Goal: Information Seeking & Learning: Find specific fact

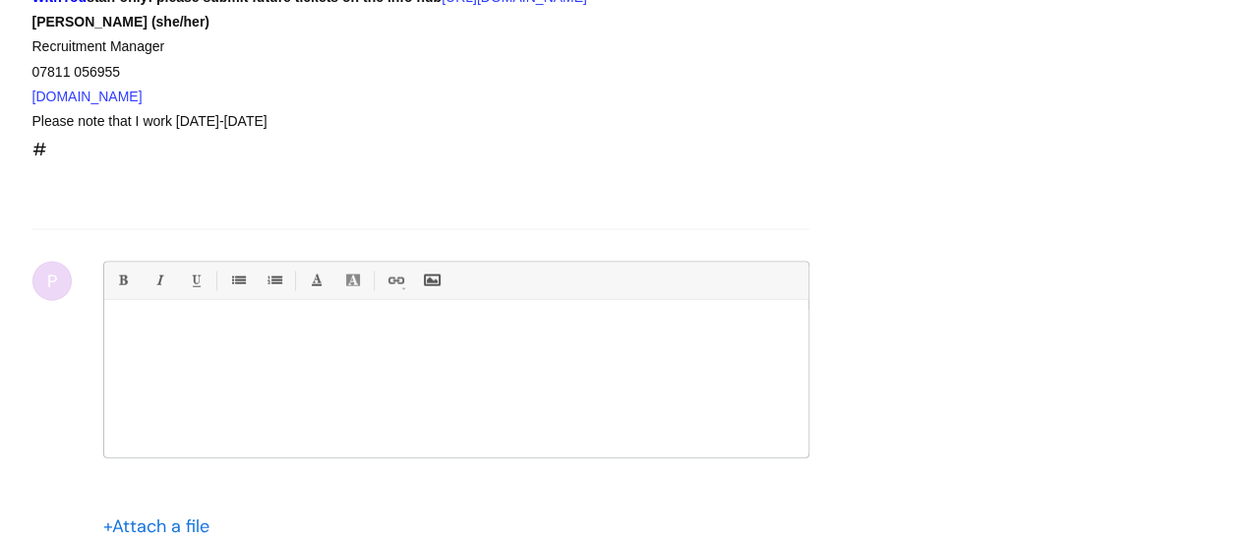
scroll to position [2101, 0]
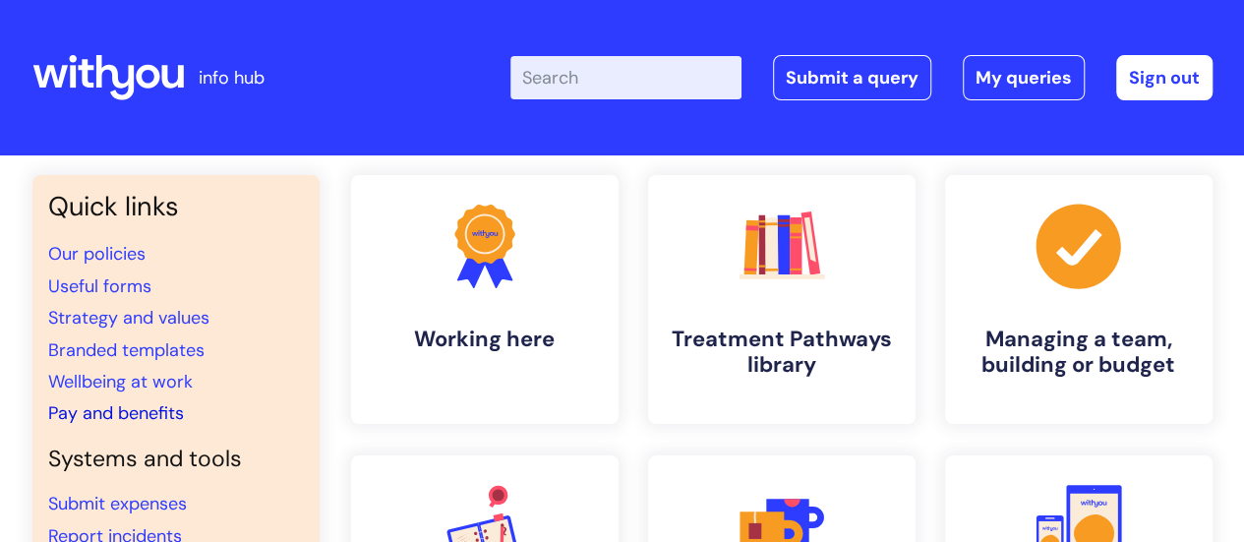
click at [172, 408] on link "Pay and benefits" at bounding box center [116, 413] width 136 height 24
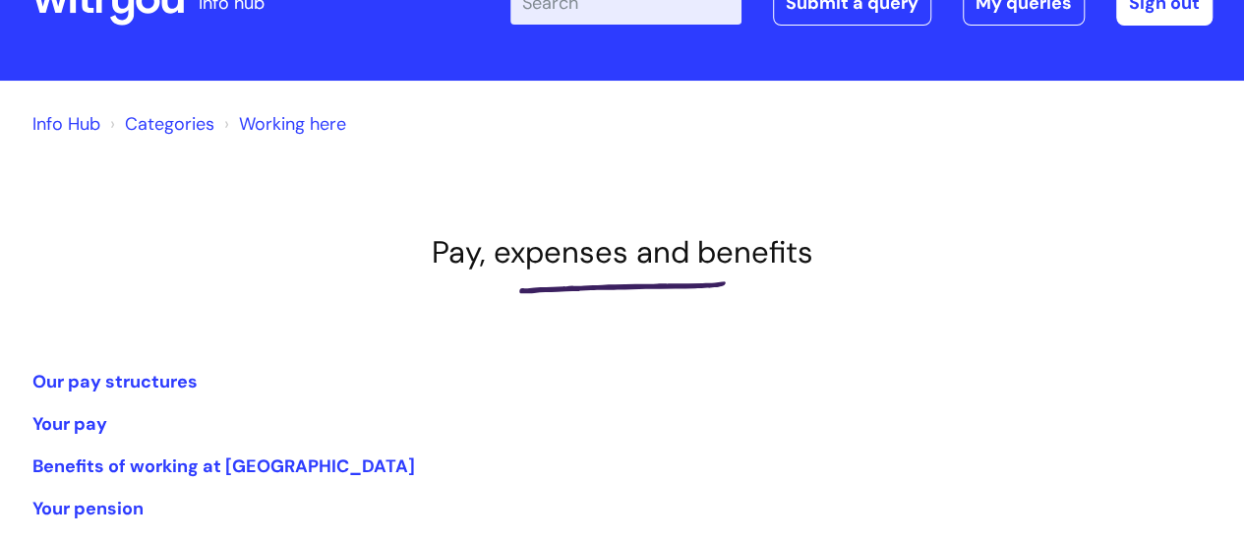
scroll to position [295, 0]
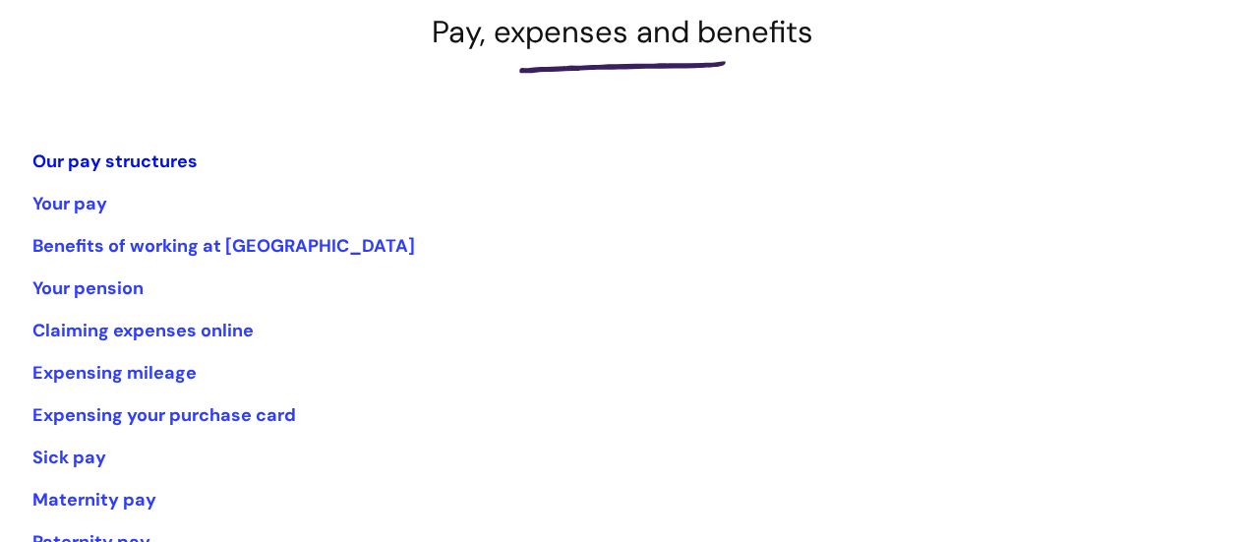
click at [98, 162] on link "Our pay structures" at bounding box center [114, 161] width 165 height 24
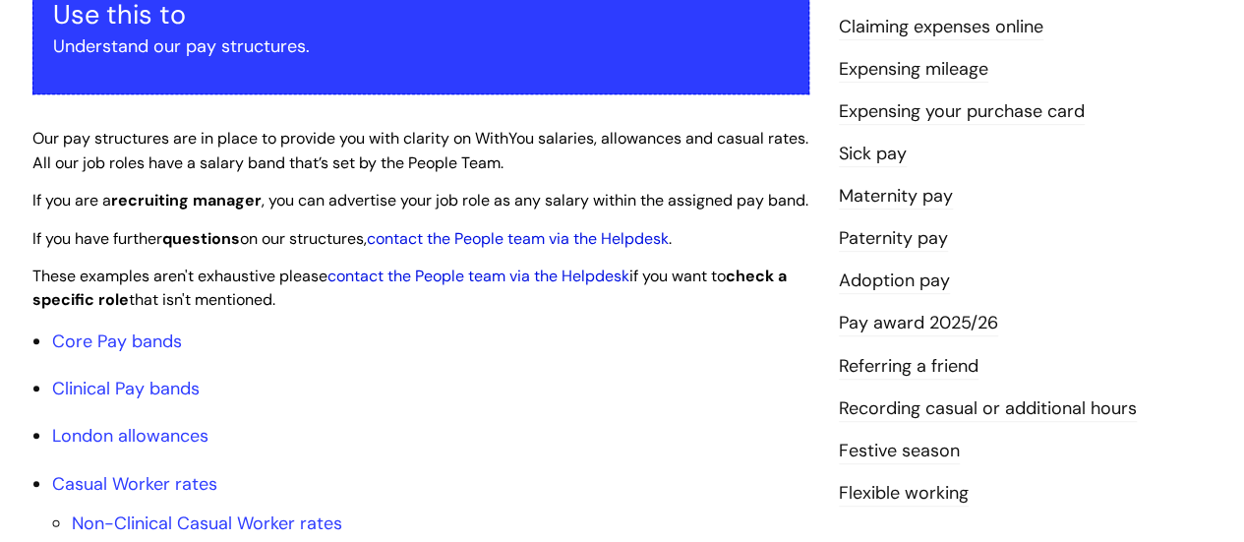
scroll to position [492, 0]
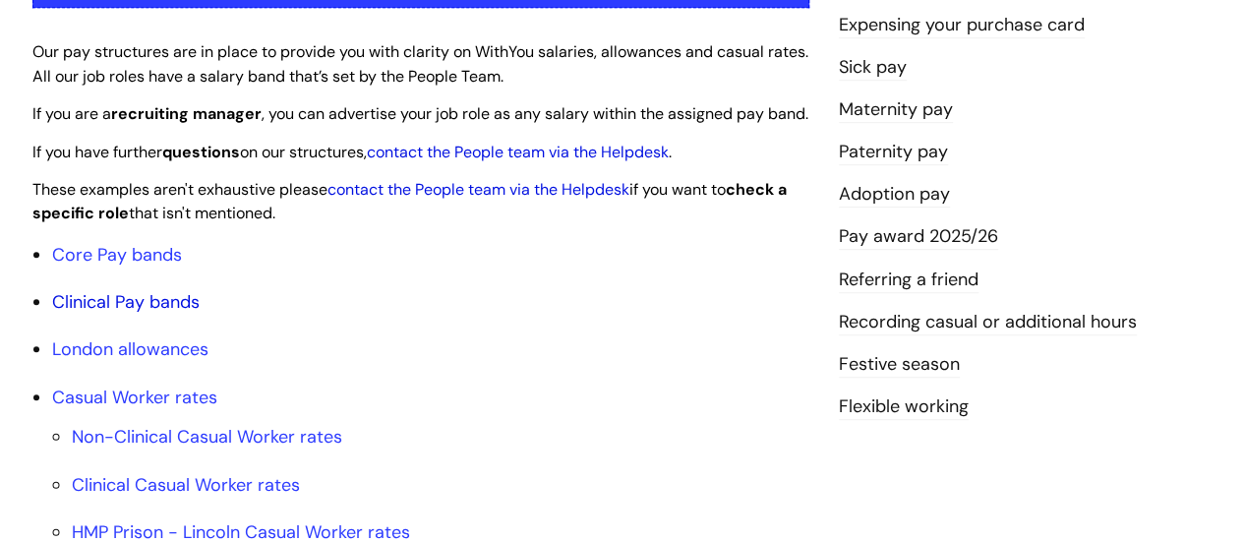
click at [135, 314] on link "Clinical Pay bands" at bounding box center [125, 302] width 147 height 24
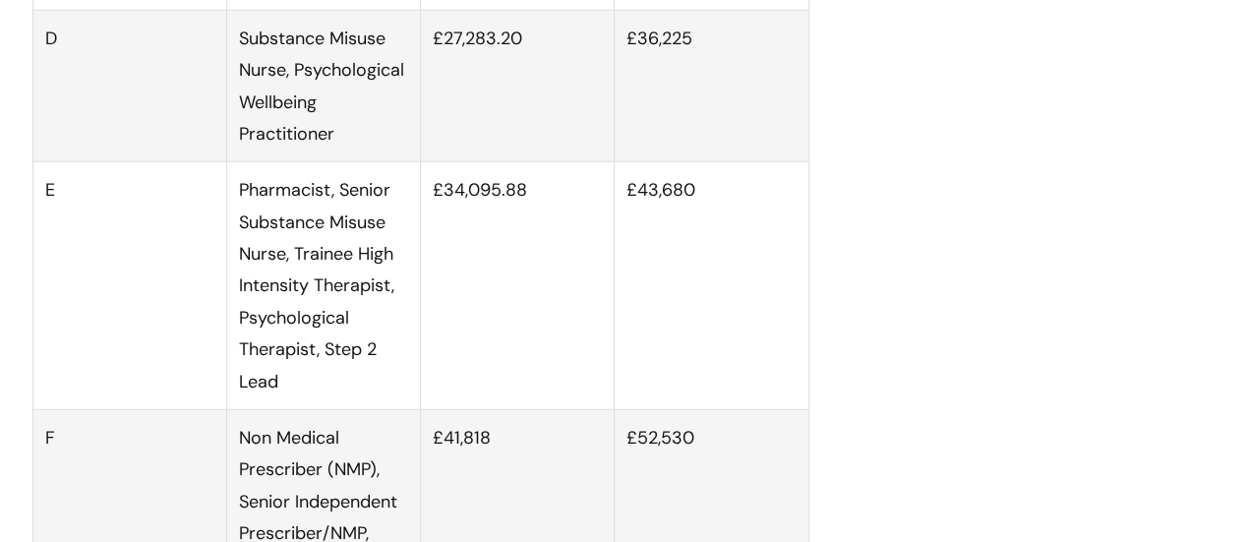
scroll to position [2877, 0]
